Goal: Navigation & Orientation: Find specific page/section

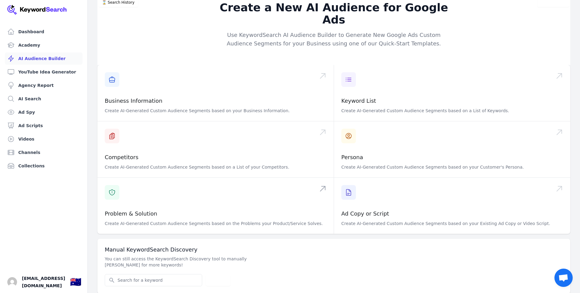
scroll to position [7, 0]
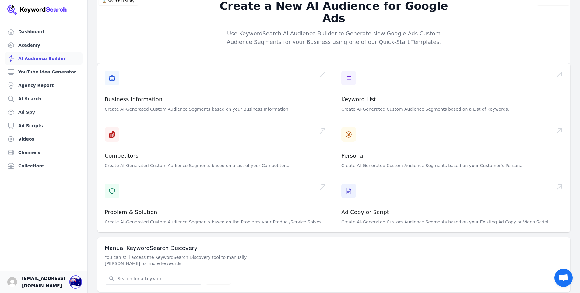
click at [81, 285] on div "🇦🇺" at bounding box center [75, 281] width 11 height 11
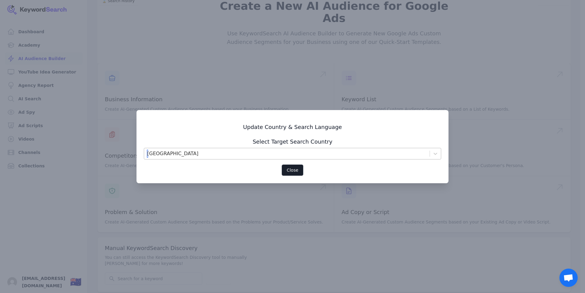
click at [176, 156] on div "[GEOGRAPHIC_DATA]" at bounding box center [287, 153] width 286 height 11
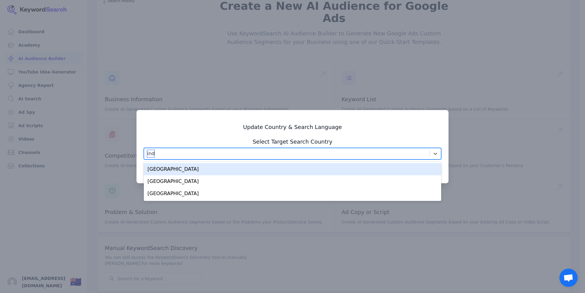
type input "indo"
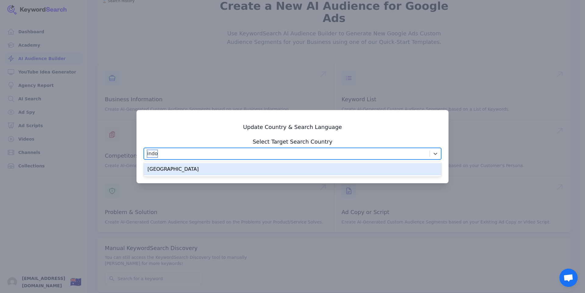
click at [182, 170] on div "[GEOGRAPHIC_DATA]" at bounding box center [292, 169] width 297 height 12
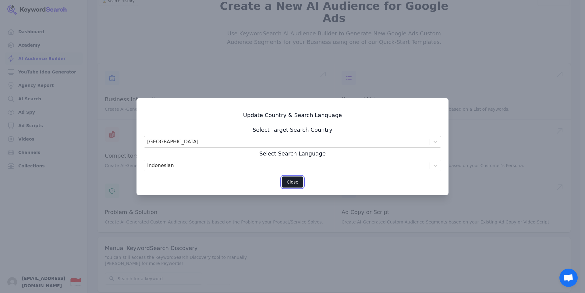
click at [297, 185] on button "Close" at bounding box center [293, 182] width 22 height 12
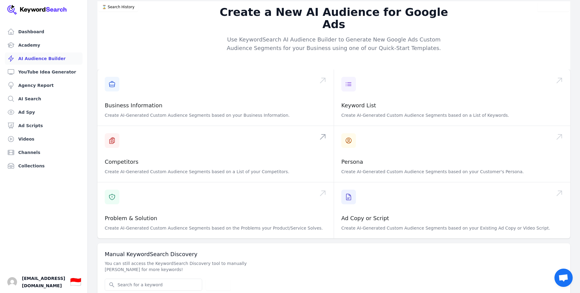
scroll to position [0, 0]
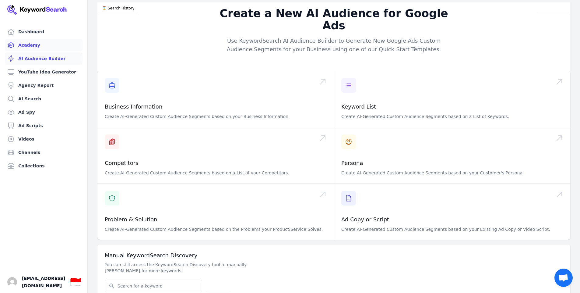
click at [34, 48] on link "Academy" at bounding box center [44, 45] width 78 height 12
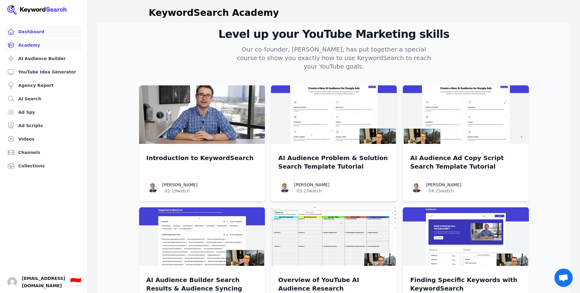
click at [29, 32] on link "Dashboard" at bounding box center [44, 32] width 78 height 12
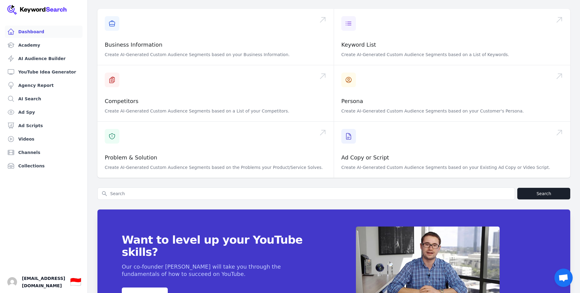
scroll to position [163, 0]
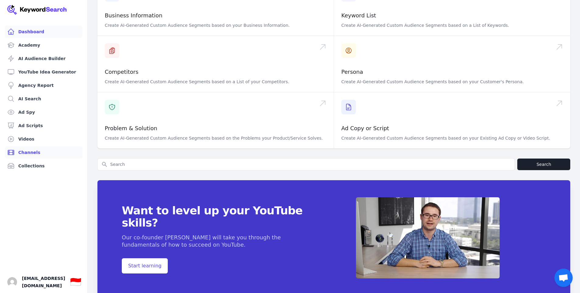
click at [29, 150] on link "Channels" at bounding box center [44, 152] width 78 height 12
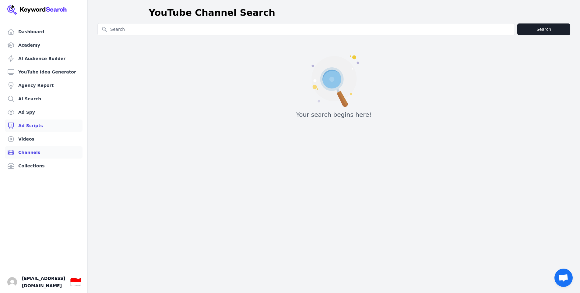
click at [28, 126] on link "Ad Scripts" at bounding box center [44, 125] width 78 height 12
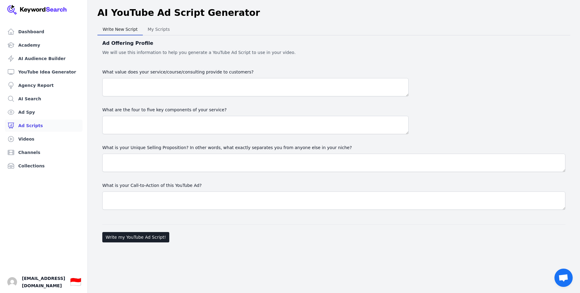
click at [27, 118] on ul "Dashboard Academy AI Audience Builder YouTube Idea Generator Agency Report AI S…" at bounding box center [44, 99] width 78 height 146
click at [25, 110] on link "Ad Spy" at bounding box center [44, 112] width 78 height 12
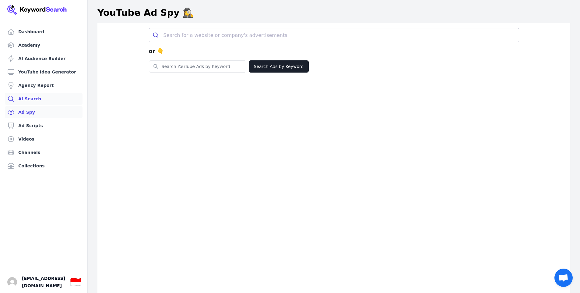
click at [20, 95] on link "AI Search" at bounding box center [44, 99] width 78 height 12
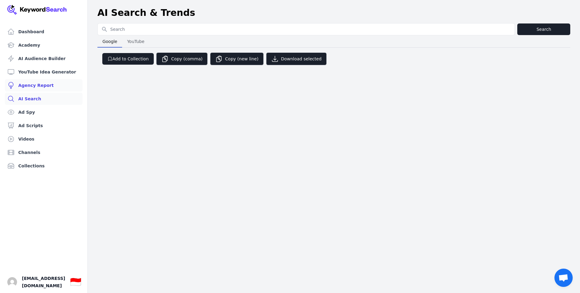
click at [37, 81] on link "Agency Report" at bounding box center [44, 85] width 78 height 12
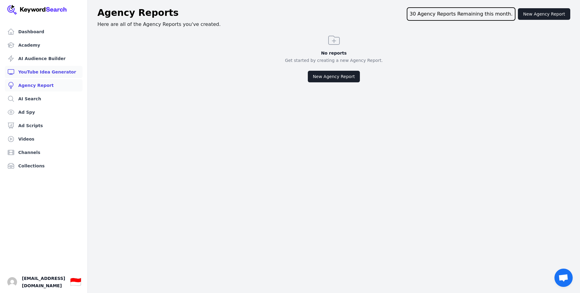
click at [37, 69] on link "YouTube Idea Generator" at bounding box center [44, 72] width 78 height 12
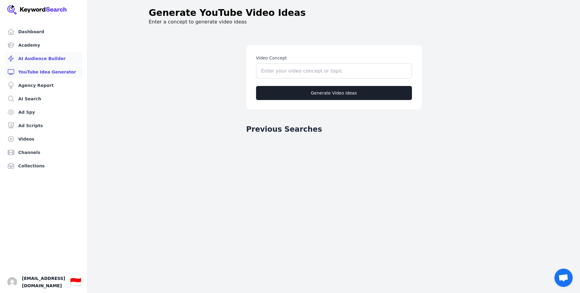
click at [37, 57] on link "AI Audience Builder" at bounding box center [44, 58] width 78 height 12
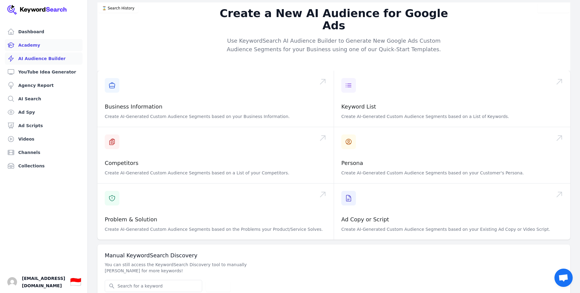
click at [27, 45] on link "Academy" at bounding box center [44, 45] width 78 height 12
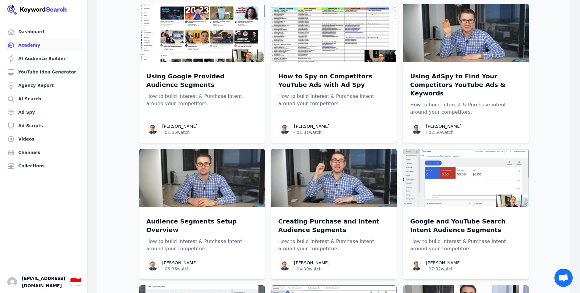
scroll to position [716, 0]
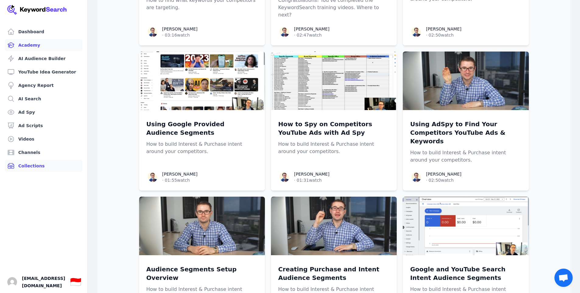
click at [37, 162] on link "Collections" at bounding box center [44, 166] width 78 height 12
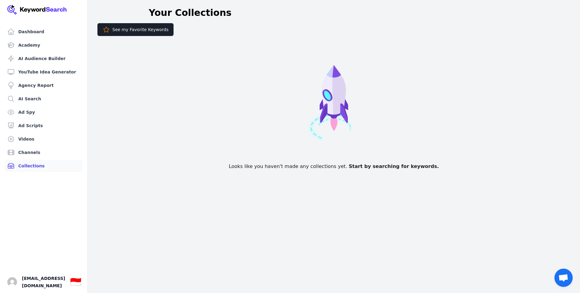
click at [34, 146] on ul "Dashboard Academy AI Audience Builder YouTube Idea Generator Agency Report AI S…" at bounding box center [44, 99] width 78 height 146
click at [38, 153] on link "Channels" at bounding box center [44, 152] width 78 height 12
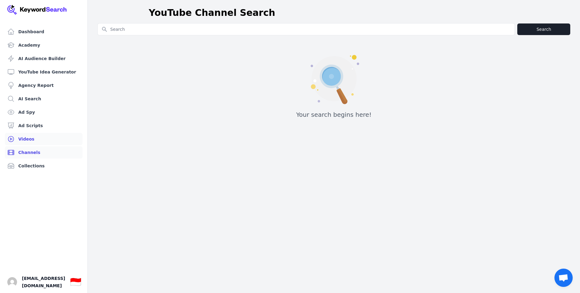
click at [34, 135] on link "Videos" at bounding box center [44, 139] width 78 height 12
click at [33, 123] on link "Ad Scripts" at bounding box center [44, 125] width 78 height 12
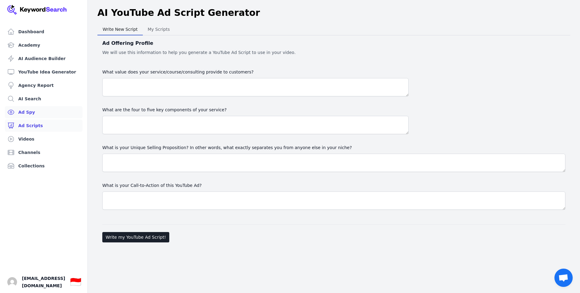
click at [31, 109] on link "Ad Spy" at bounding box center [44, 112] width 78 height 12
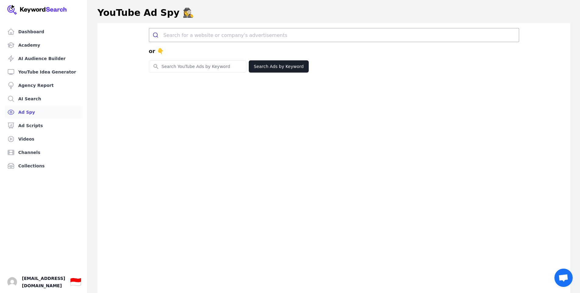
click at [34, 105] on ul "Dashboard Academy AI Audience Builder YouTube Idea Generator Agency Report AI S…" at bounding box center [44, 99] width 78 height 146
click at [33, 97] on link "AI Search" at bounding box center [44, 99] width 78 height 12
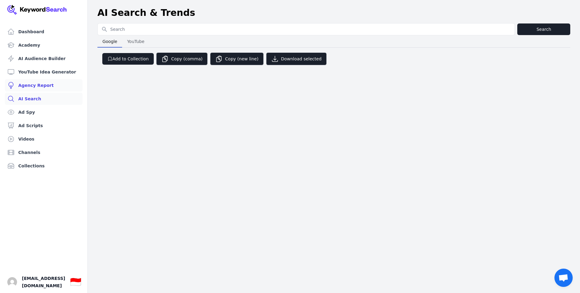
click at [36, 81] on link "Agency Report" at bounding box center [44, 85] width 78 height 12
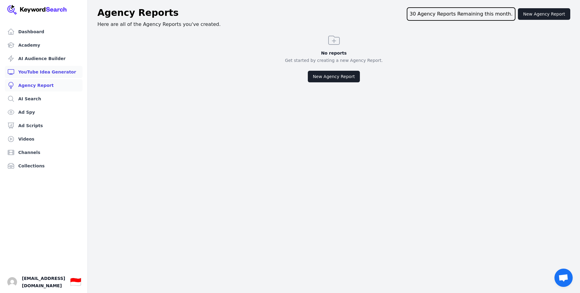
click at [45, 71] on link "YouTube Idea Generator" at bounding box center [44, 72] width 78 height 12
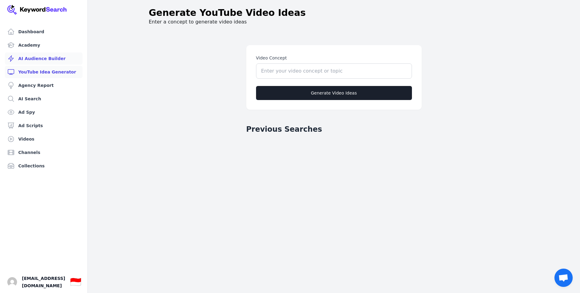
click at [41, 56] on link "AI Audience Builder" at bounding box center [44, 58] width 78 height 12
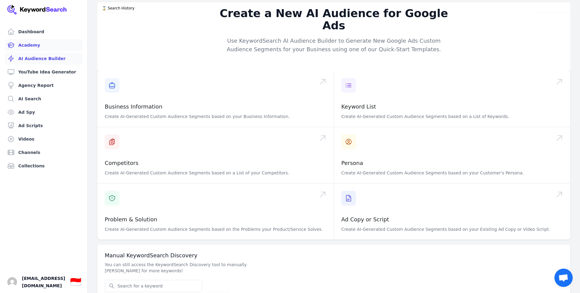
click at [32, 44] on link "Academy" at bounding box center [44, 45] width 78 height 12
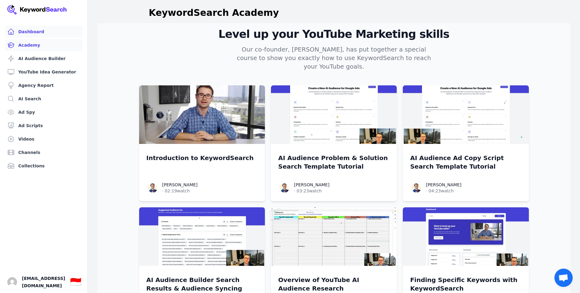
click at [32, 29] on link "Dashboard" at bounding box center [44, 32] width 78 height 12
